Goal: Task Accomplishment & Management: Manage account settings

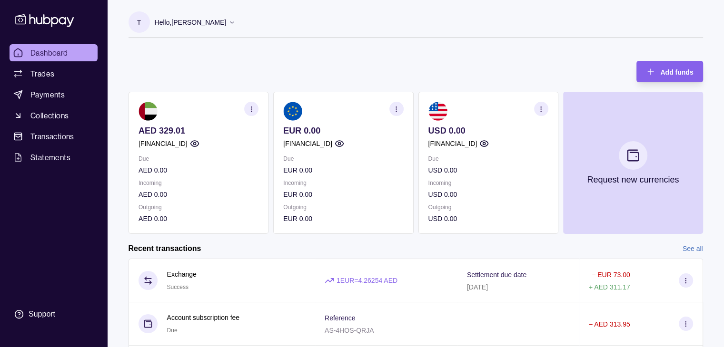
click at [58, 16] on icon at bounding box center [44, 20] width 63 height 18
click at [196, 18] on p "Hello, [PERSON_NAME]" at bounding box center [191, 22] width 72 height 10
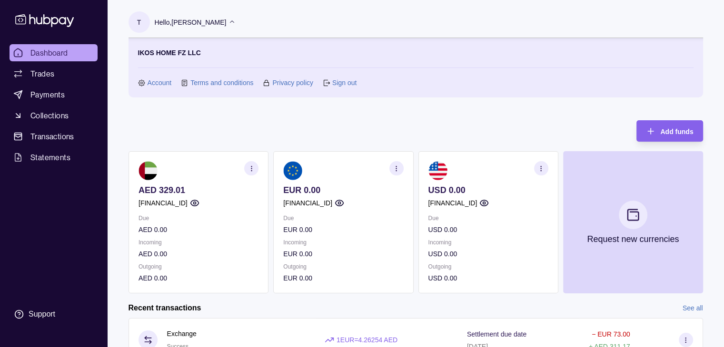
click at [347, 83] on link "Sign out" at bounding box center [344, 83] width 24 height 10
